Goal: Information Seeking & Learning: Learn about a topic

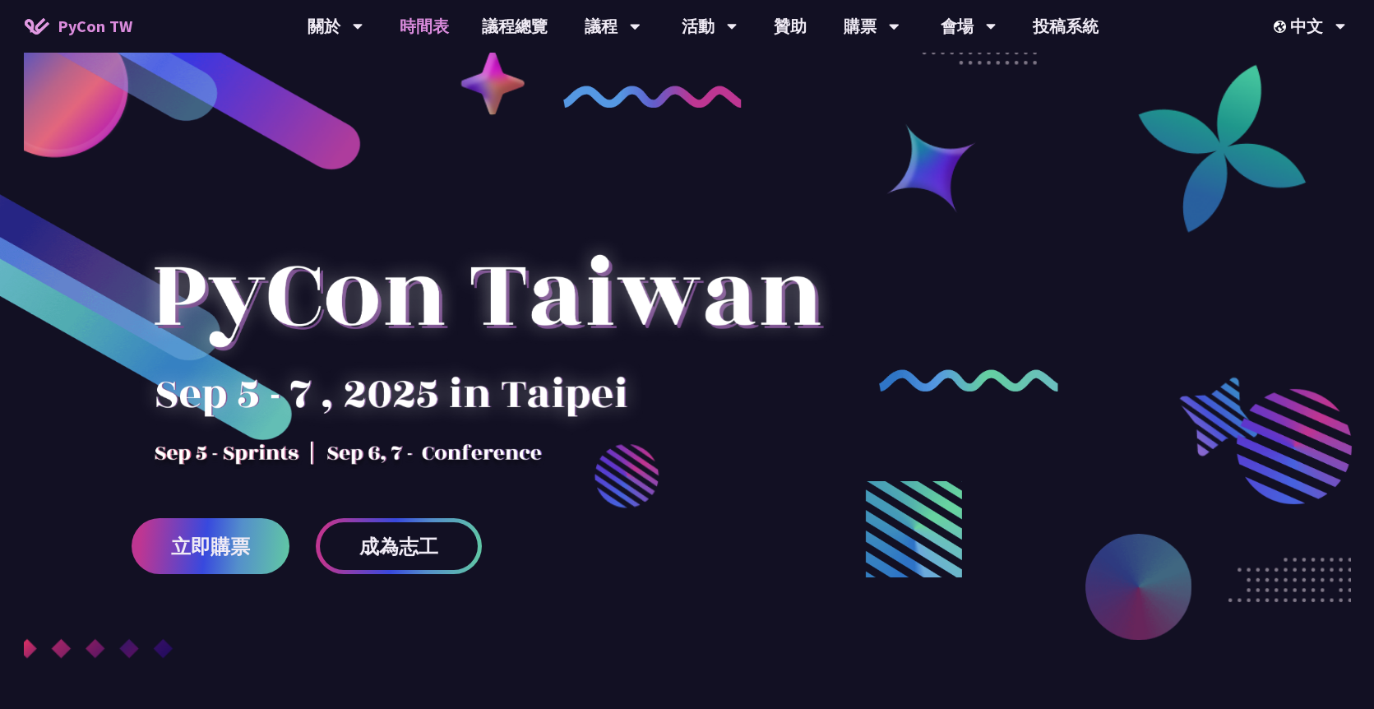
click at [437, 25] on link "時間表" at bounding box center [424, 26] width 82 height 53
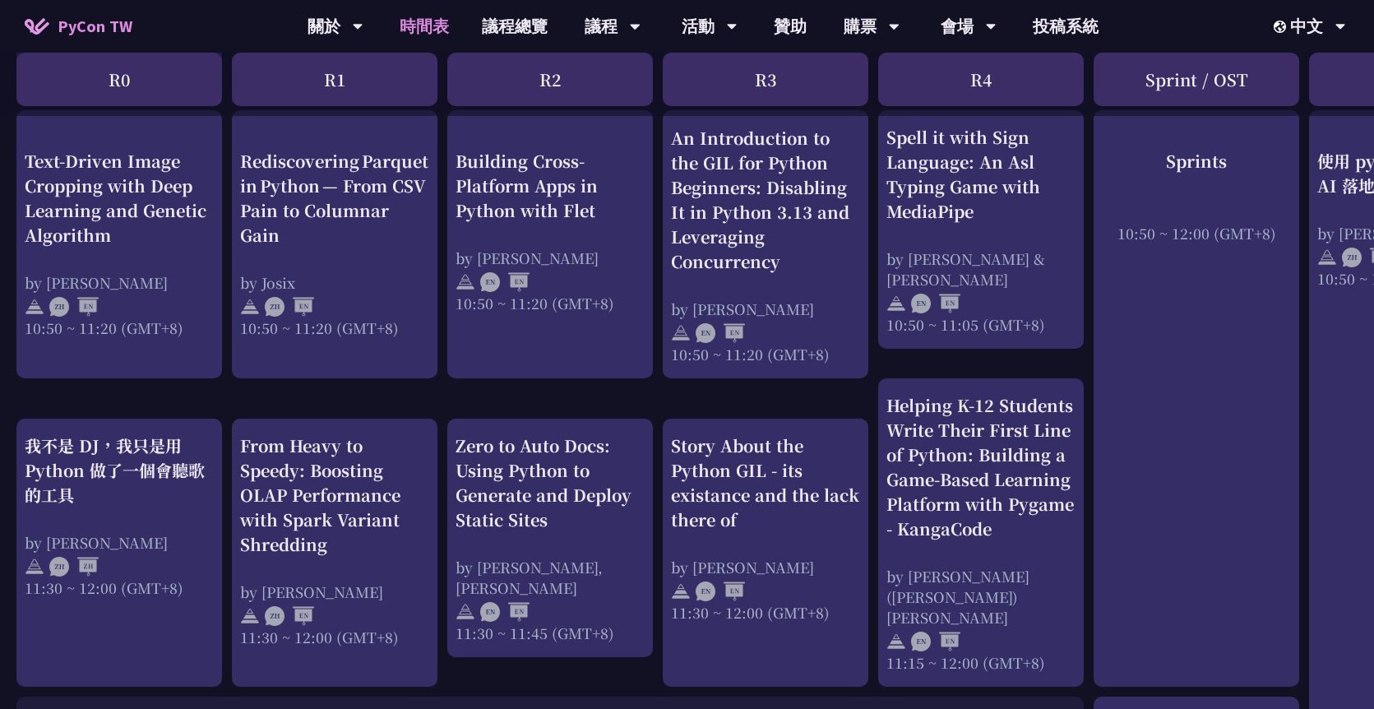
scroll to position [667, 0]
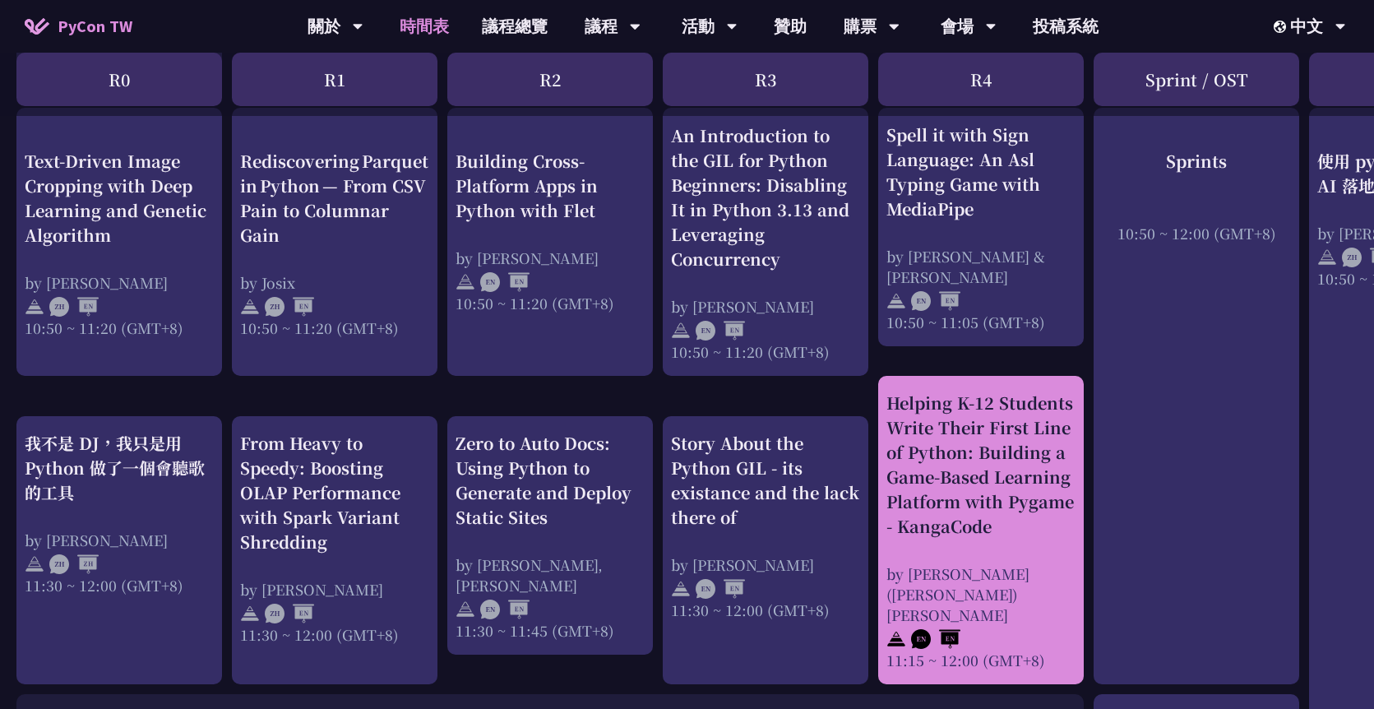
click at [983, 487] on div "Helping K-12 Students Write Their First Line of Python: Building a Game-Based L…" at bounding box center [980, 465] width 189 height 148
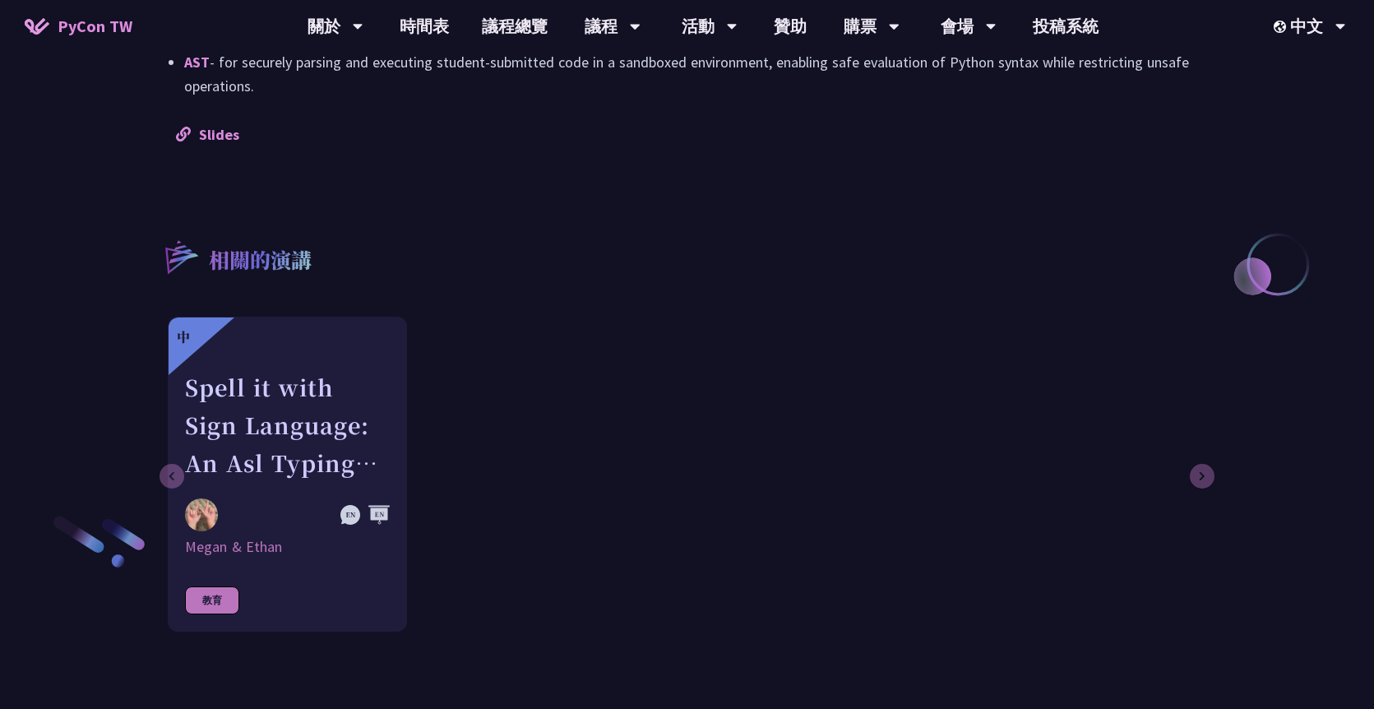
scroll to position [1686, 0]
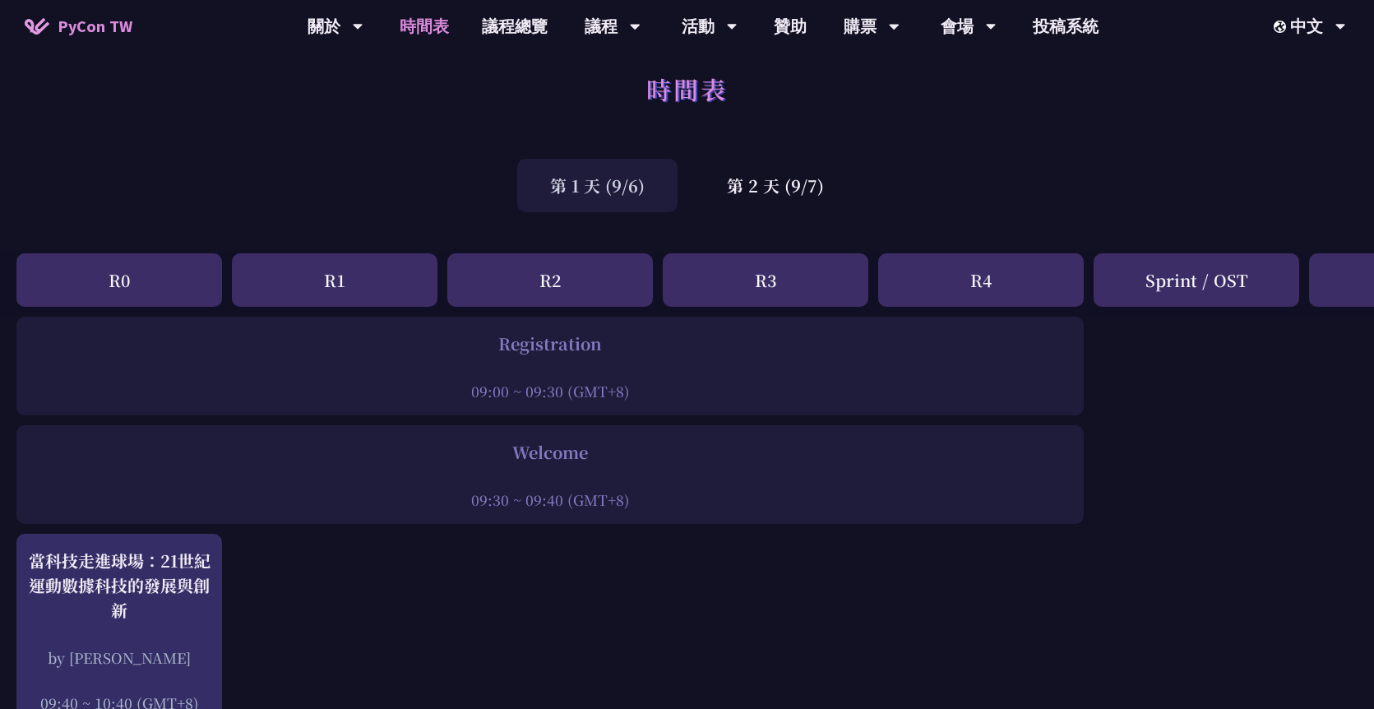
scroll to position [13, 0]
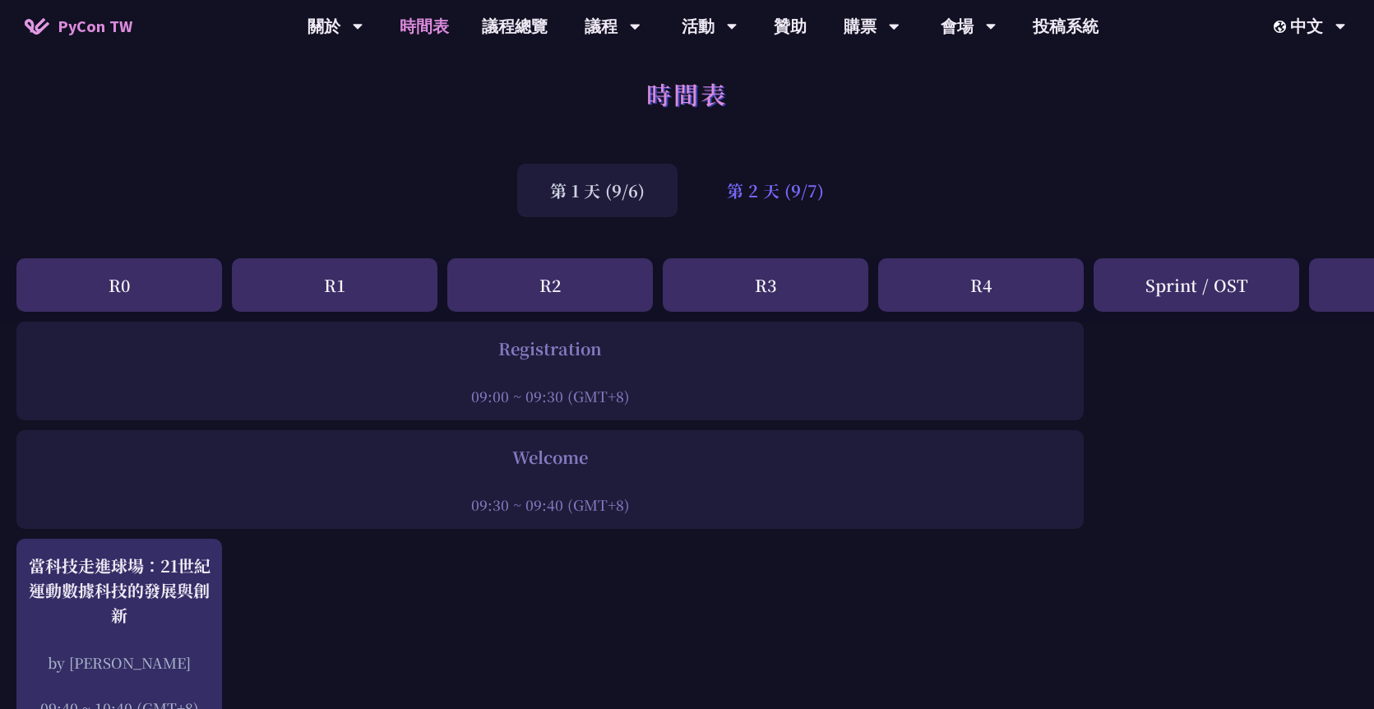
click at [794, 195] on div "第 2 天 (9/7)" at bounding box center [775, 190] width 163 height 53
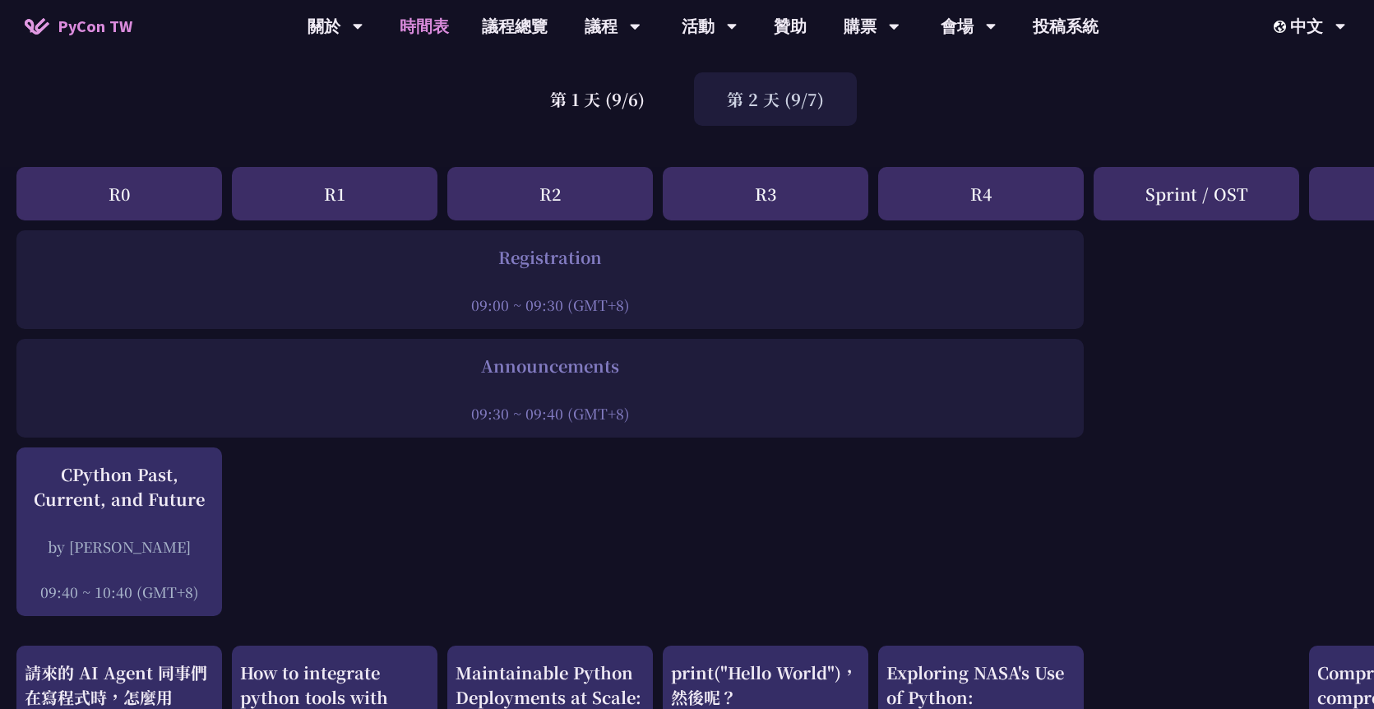
scroll to position [0, 0]
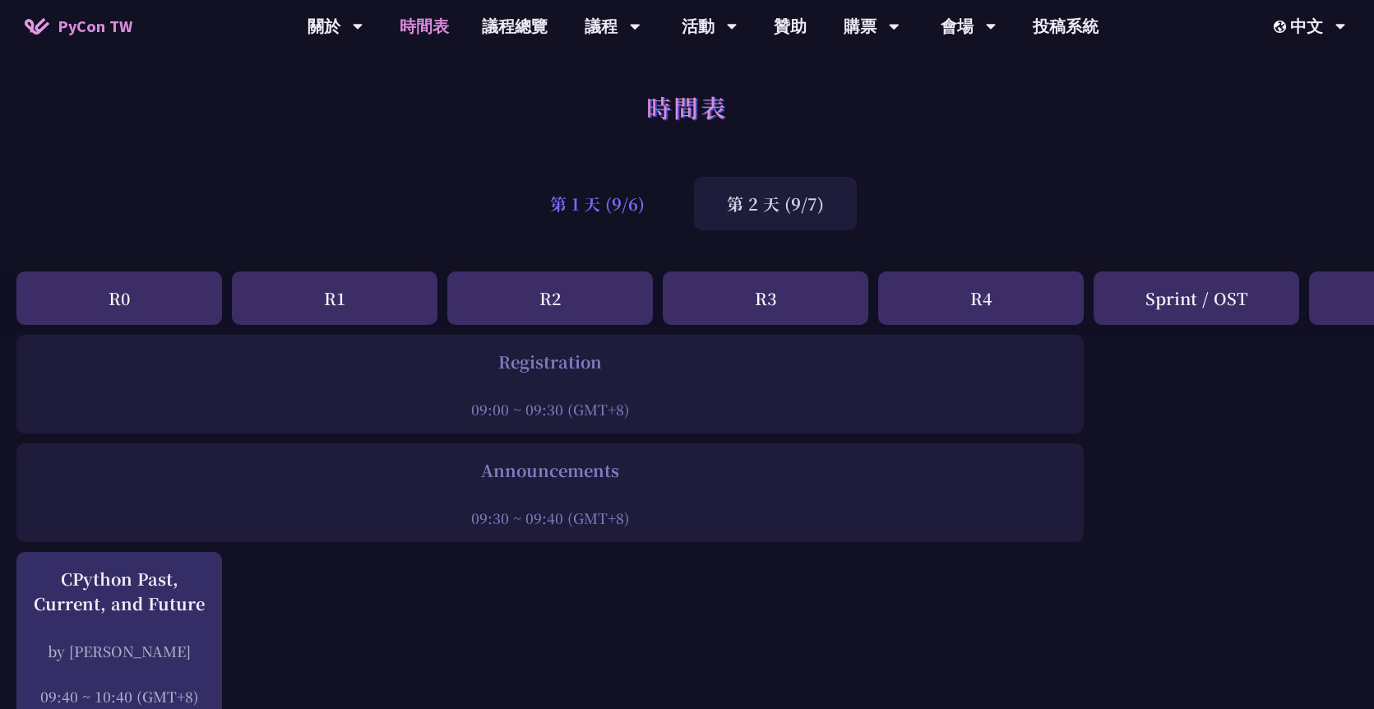
click at [604, 211] on div "第 1 天 (9/6)" at bounding box center [597, 203] width 160 height 53
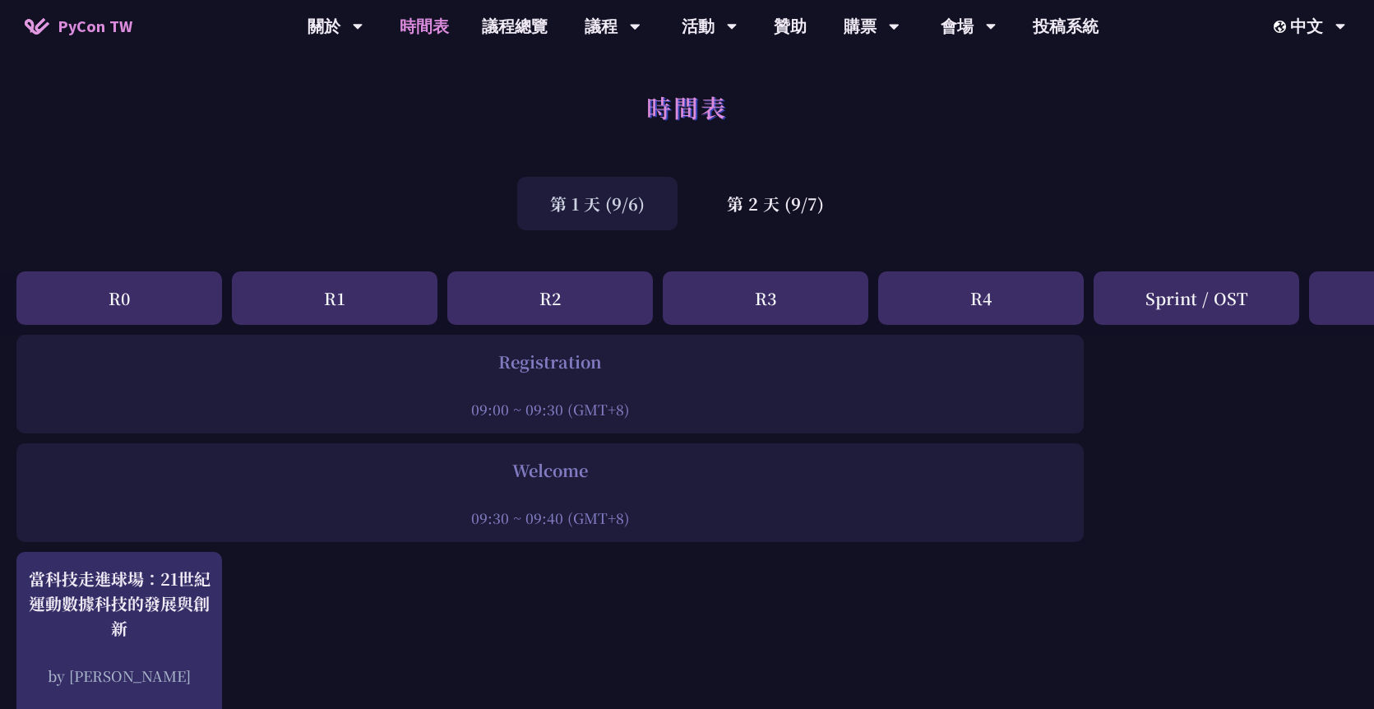
click at [548, 207] on div "第 1 天 (9/6)" at bounding box center [597, 203] width 160 height 53
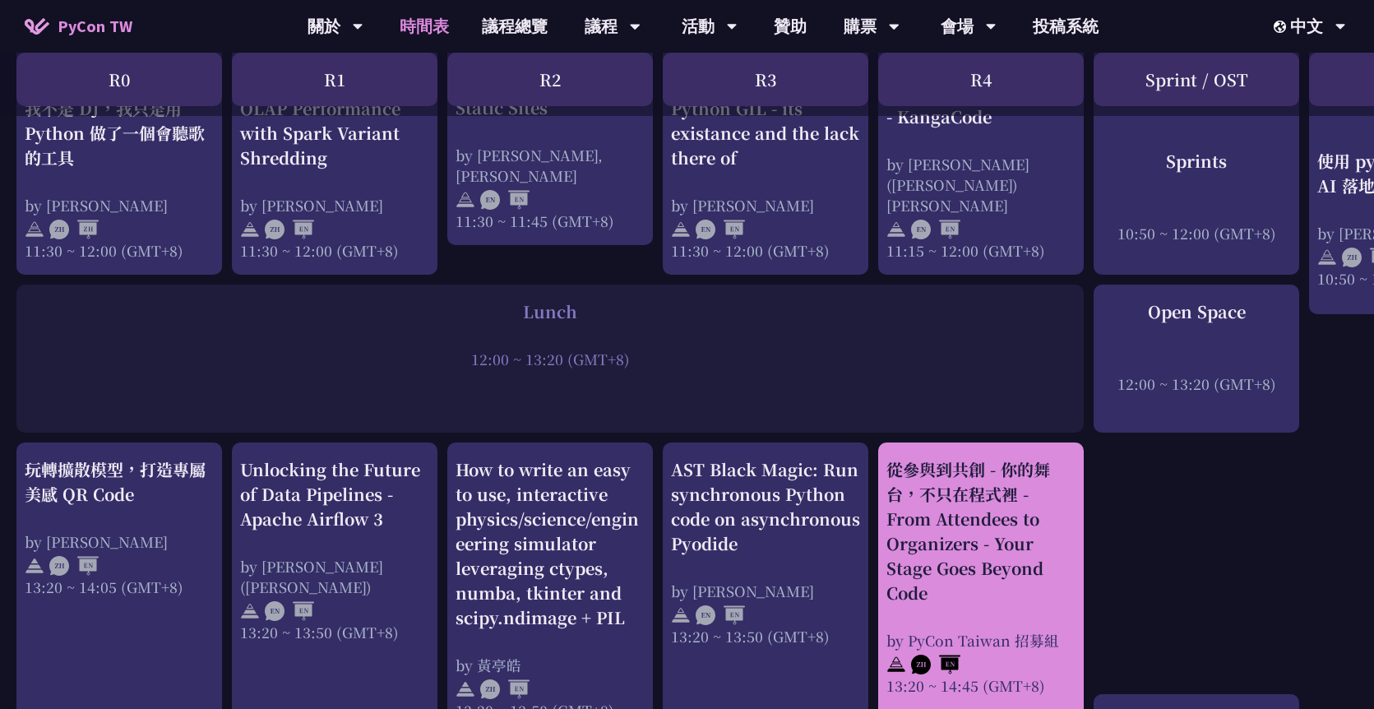
scroll to position [935, 0]
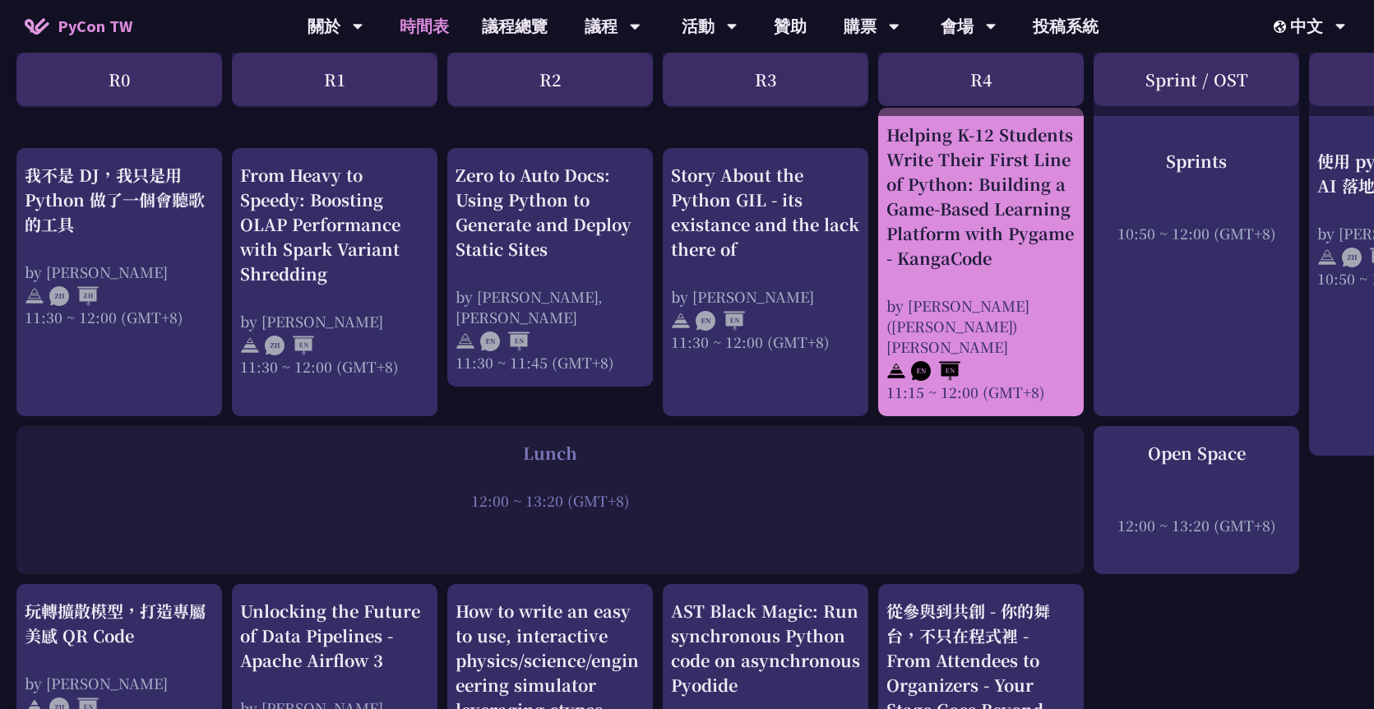
click at [991, 219] on div "Helping K-12 Students Write Their First Line of Python: Building a Game-Based L…" at bounding box center [980, 197] width 189 height 148
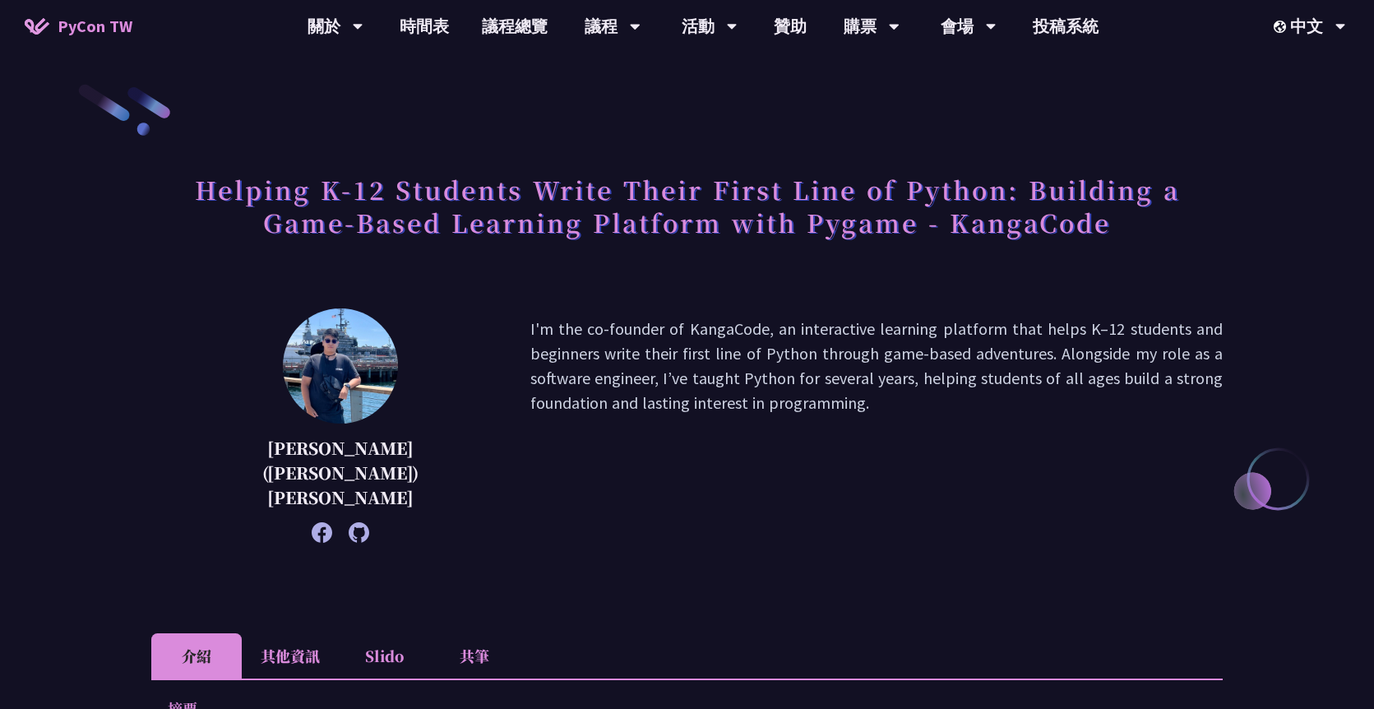
drag, startPoint x: 394, startPoint y: 325, endPoint x: 1080, endPoint y: 382, distance: 688.2
click at [1080, 382] on div "[PERSON_NAME] ([PERSON_NAME]) [PERSON_NAME]'m the co-founder of KangaCode, an i…" at bounding box center [686, 425] width 1071 height 234
drag, startPoint x: 1120, startPoint y: 382, endPoint x: 396, endPoint y: 326, distance: 726.5
click at [396, 326] on div "[PERSON_NAME] ([PERSON_NAME]) [PERSON_NAME]'m the co-founder of KangaCode, an i…" at bounding box center [686, 425] width 1071 height 234
copy p "I'm the co-founder of KangaCode, an interactive learning platform that helps K–…"
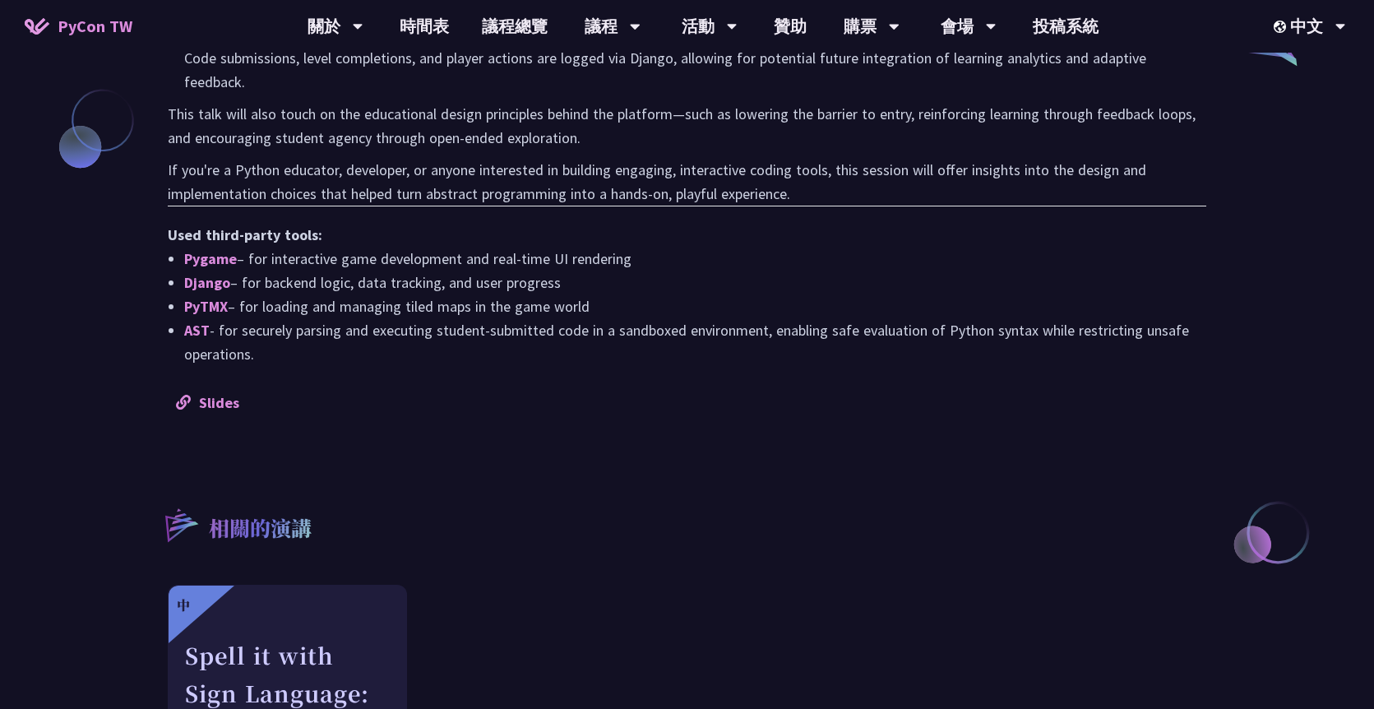
scroll to position [1418, 0]
click at [213, 392] on link "Slides" at bounding box center [207, 401] width 63 height 19
